Goal: Information Seeking & Learning: Learn about a topic

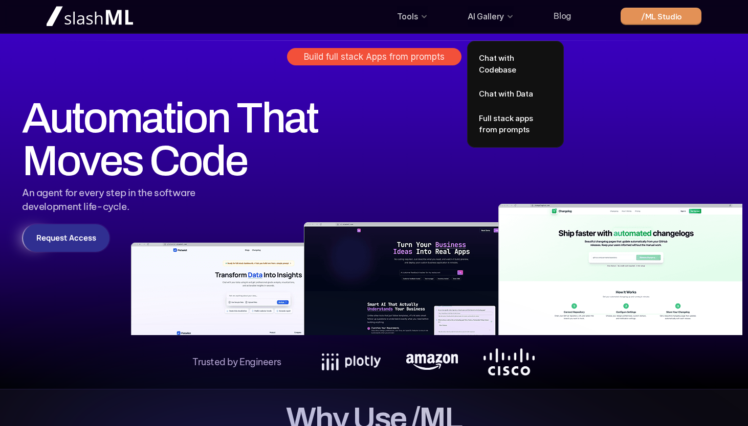
click at [504, 60] on p "Chat with Codebase" at bounding box center [515, 64] width 73 height 23
click at [509, 107] on img at bounding box center [374, 208] width 736 height 256
click at [502, 116] on img at bounding box center [374, 208] width 736 height 256
click at [494, 118] on img at bounding box center [374, 208] width 736 height 256
click at [494, 85] on img at bounding box center [374, 208] width 736 height 256
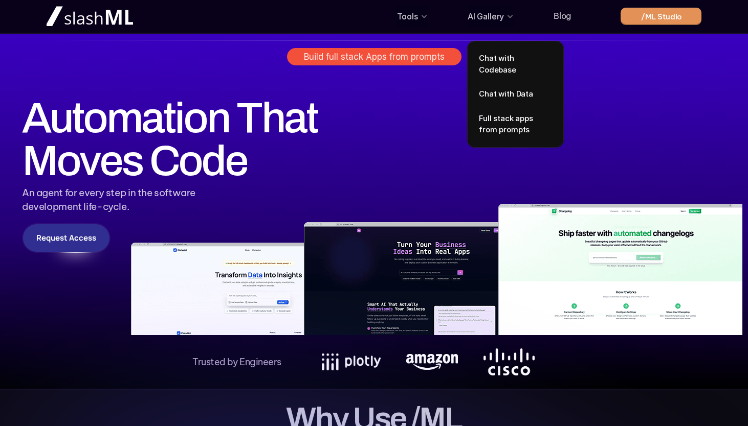
click at [495, 82] on img at bounding box center [374, 208] width 736 height 256
click at [493, 85] on img at bounding box center [374, 208] width 736 height 256
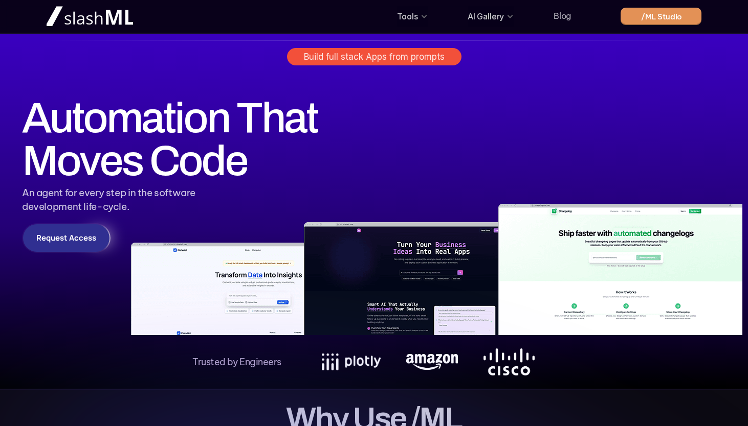
click at [567, 15] on link "Blog" at bounding box center [561, 16] width 17 height 10
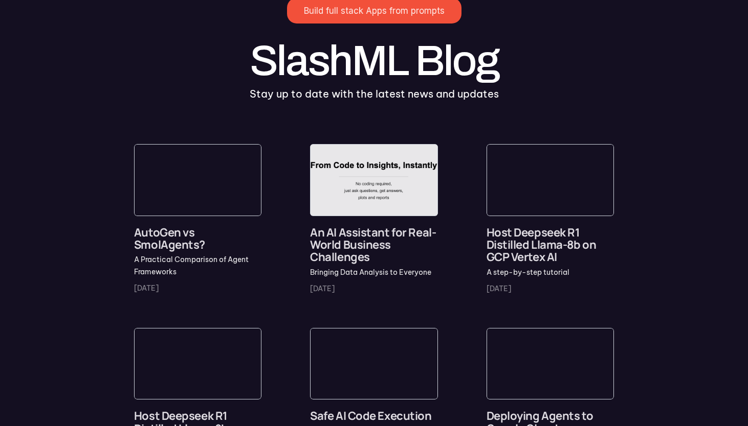
scroll to position [183, 0]
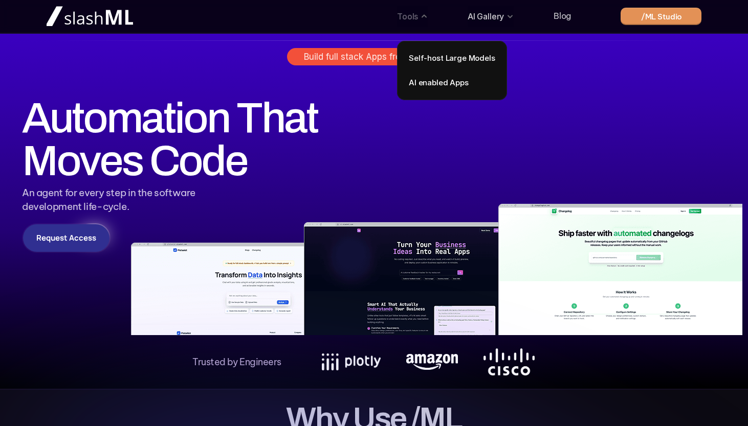
click at [437, 58] on p "Self-host Large Models" at bounding box center [452, 59] width 86 height 12
